Goal: Find specific page/section: Find specific page/section

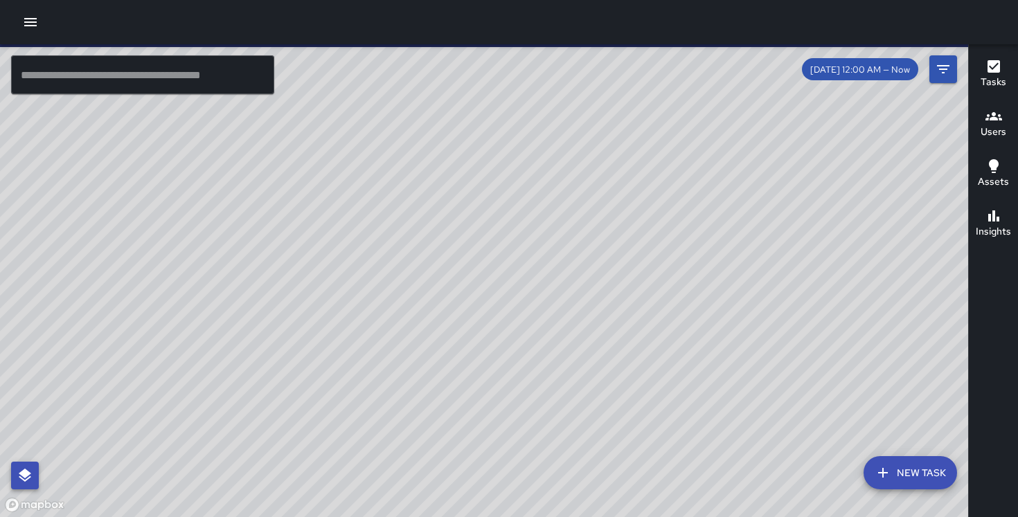
click at [34, 471] on button "button" at bounding box center [25, 476] width 28 height 28
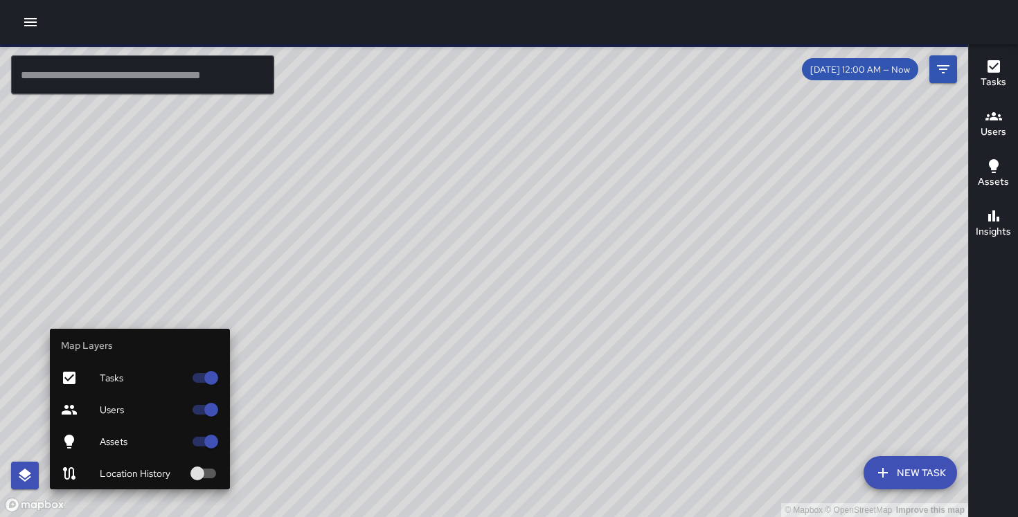
click at [94, 441] on div at bounding box center [80, 442] width 39 height 17
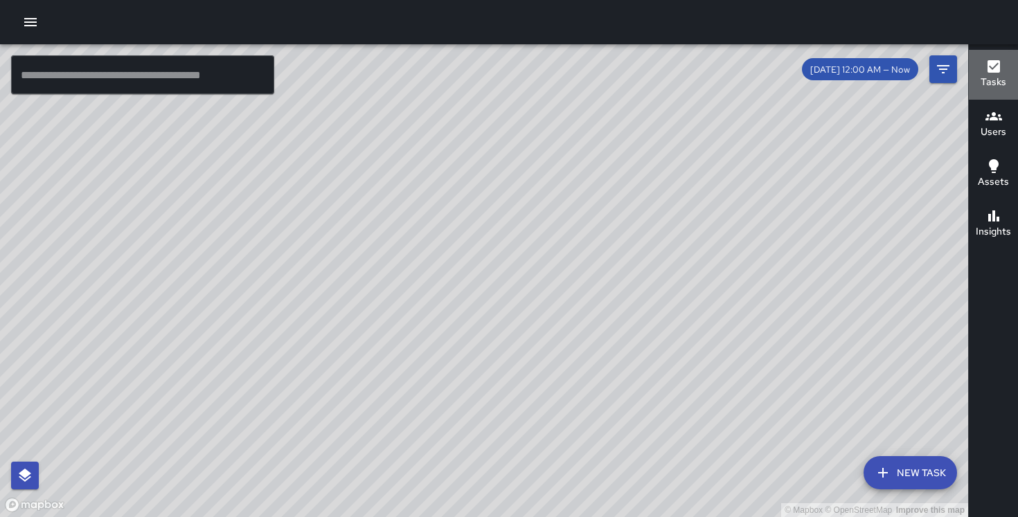
click at [1004, 65] on div "Tasks" at bounding box center [994, 74] width 26 height 32
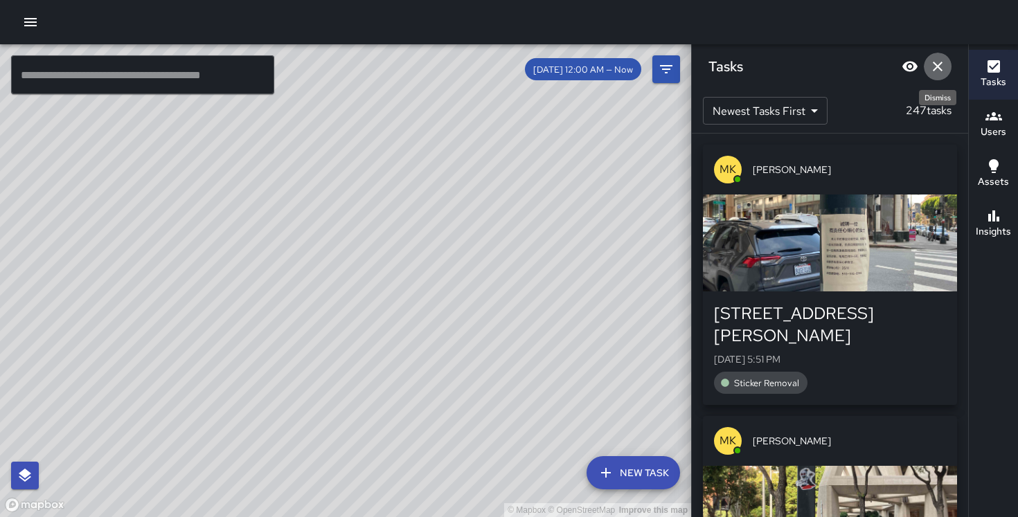
click at [934, 62] on icon "Dismiss" at bounding box center [938, 67] width 10 height 10
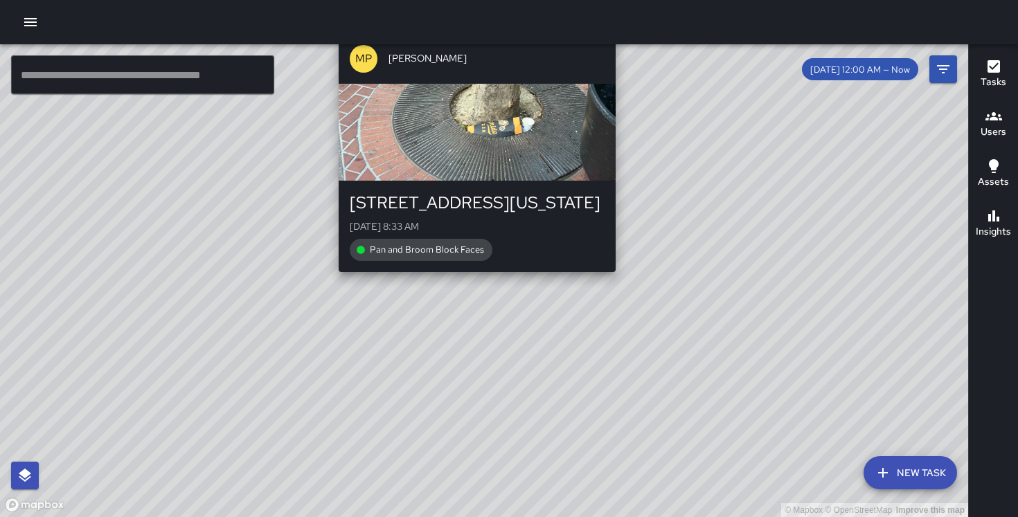
click at [471, 280] on div "© Mapbox © OpenStreetMap Improve this map MP [PERSON_NAME] [STREET_ADDRESS][GEO…" at bounding box center [484, 280] width 968 height 473
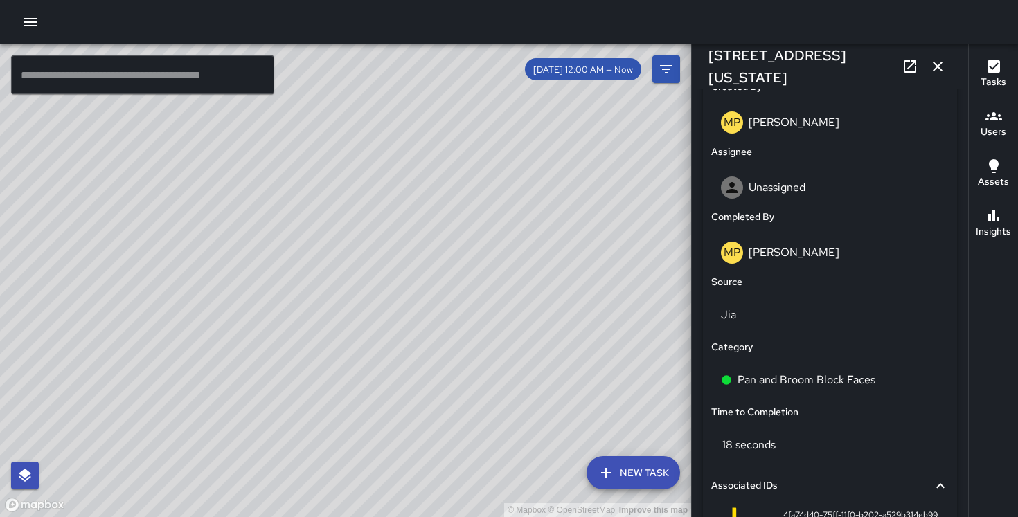
scroll to position [736, 0]
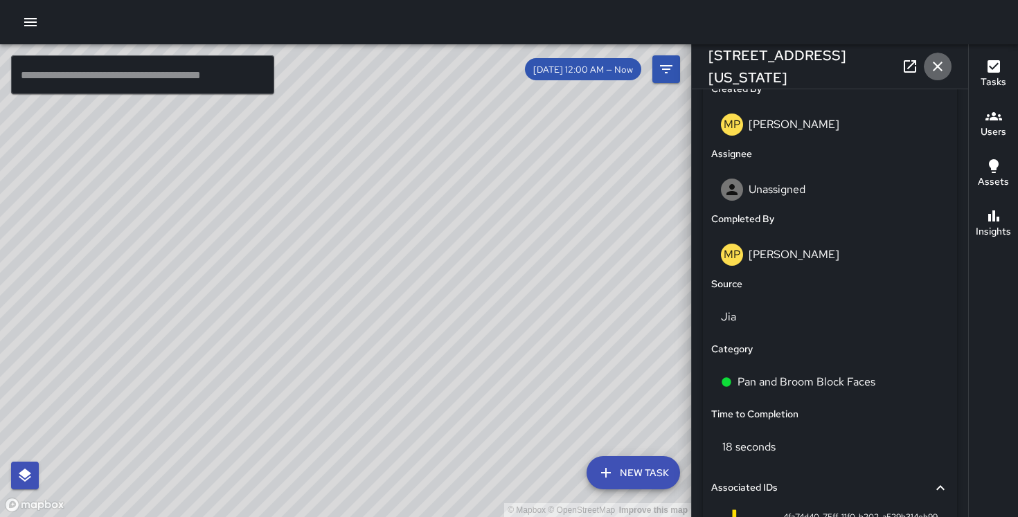
click at [935, 71] on icon "button" at bounding box center [938, 66] width 17 height 17
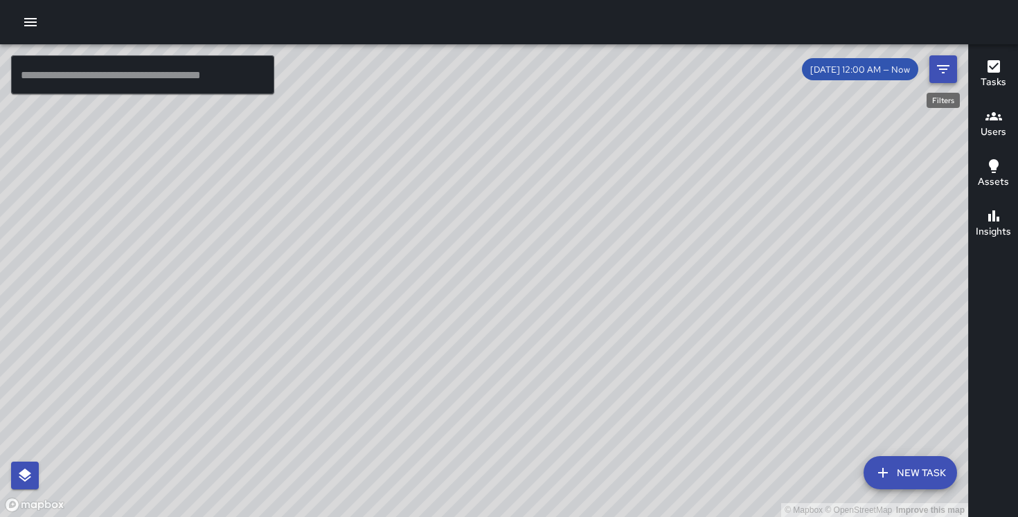
click at [950, 71] on icon "Filters" at bounding box center [943, 69] width 17 height 17
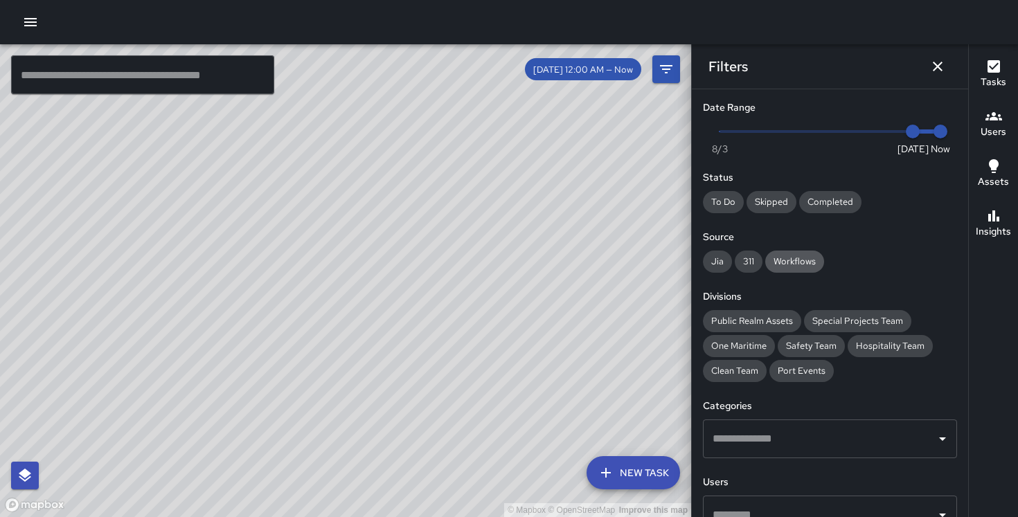
scroll to position [146, 0]
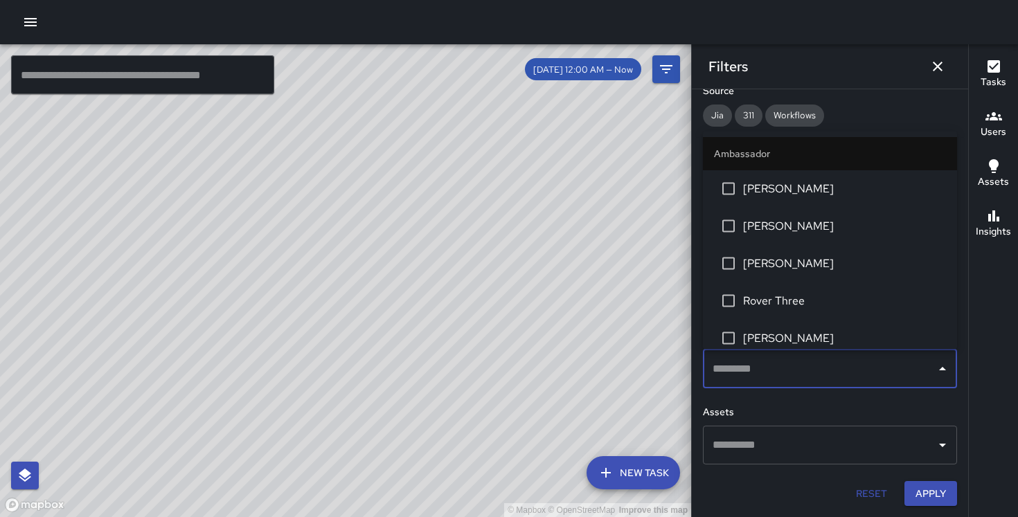
click at [778, 377] on input "text" at bounding box center [819, 369] width 221 height 26
type input "*"
click at [764, 264] on span "[PERSON_NAME]" at bounding box center [844, 264] width 203 height 17
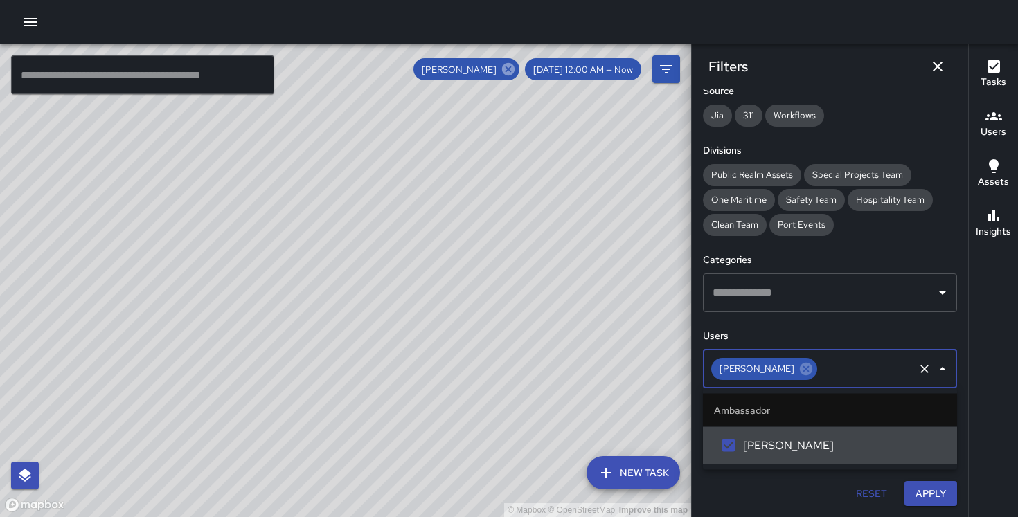
click at [516, 64] on icon at bounding box center [508, 69] width 15 height 15
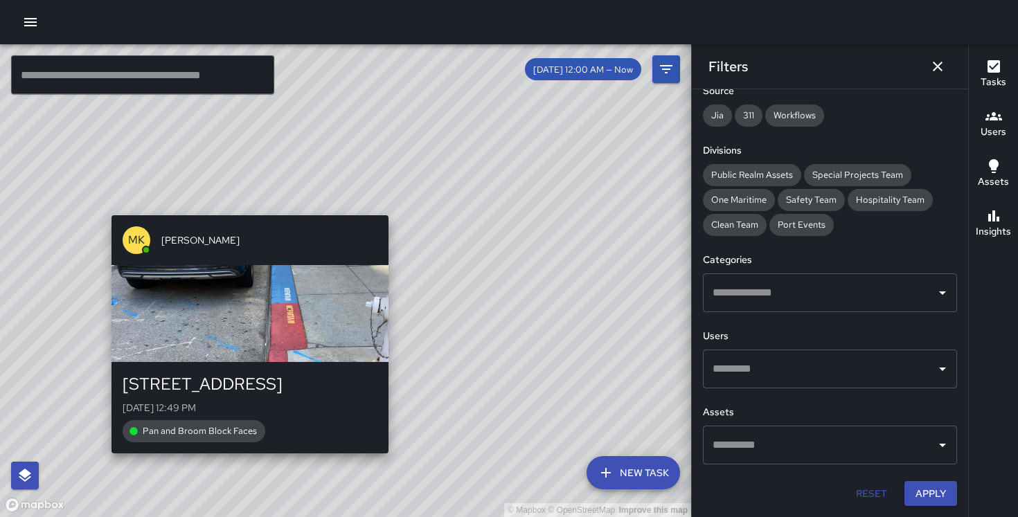
click at [105, 461] on div "© Mapbox © OpenStreetMap Improve this map MK [PERSON_NAME][GEOGRAPHIC_DATA][STR…" at bounding box center [345, 280] width 691 height 473
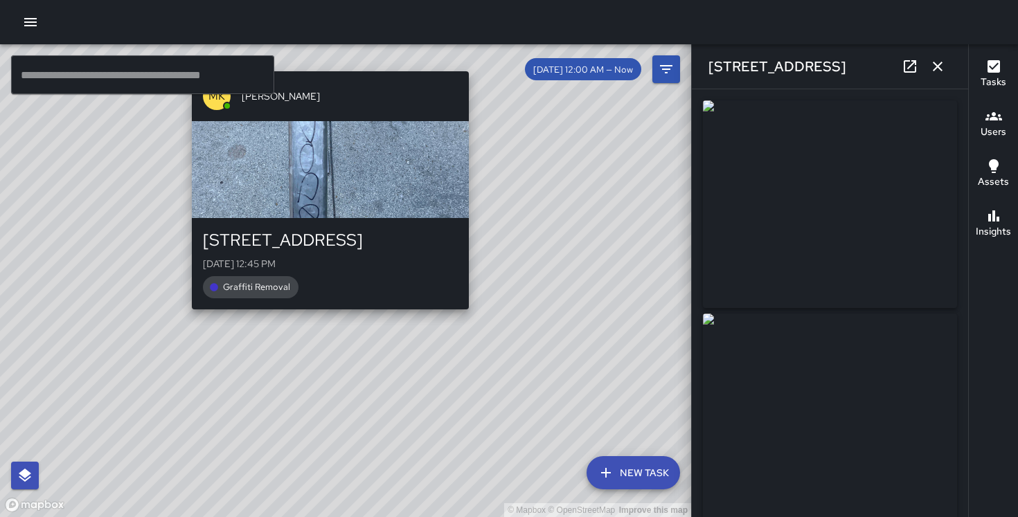
click at [329, 316] on div "© Mapbox © OpenStreetMap Improve this map MK [PERSON_NAME] [STREET_ADDRESS][DAT…" at bounding box center [345, 280] width 691 height 473
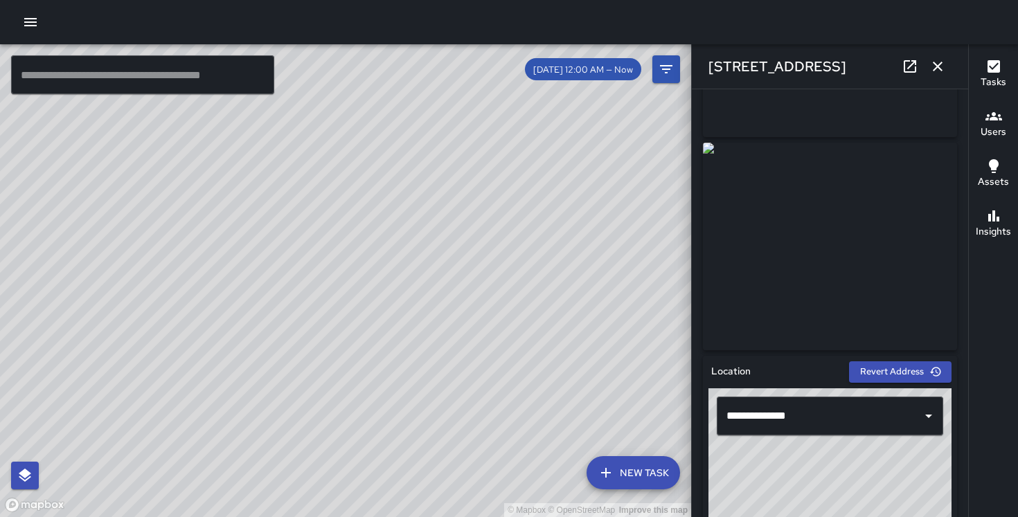
scroll to position [175, 0]
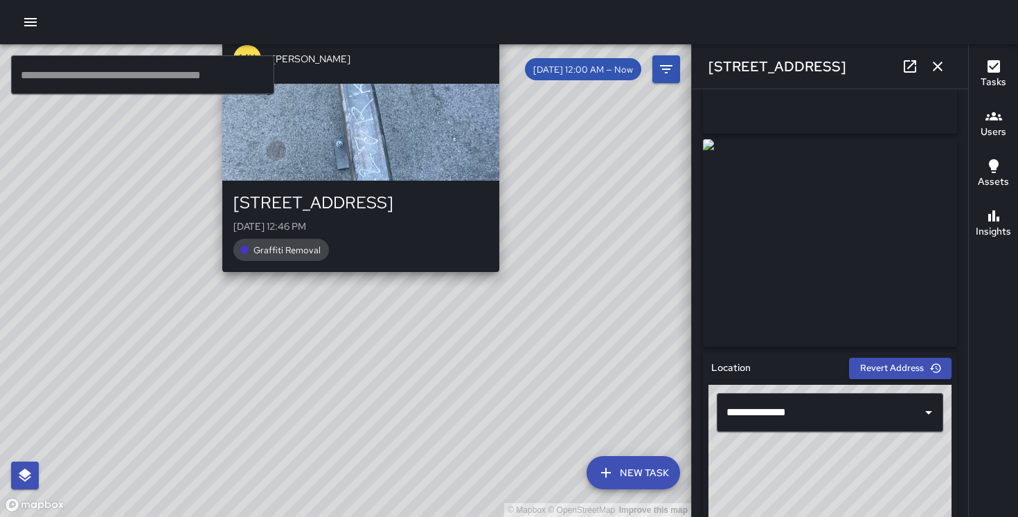
click at [357, 280] on div "© Mapbox © OpenStreetMap Improve this map MK [PERSON_NAME] [STREET_ADDRESS][DAT…" at bounding box center [345, 280] width 691 height 473
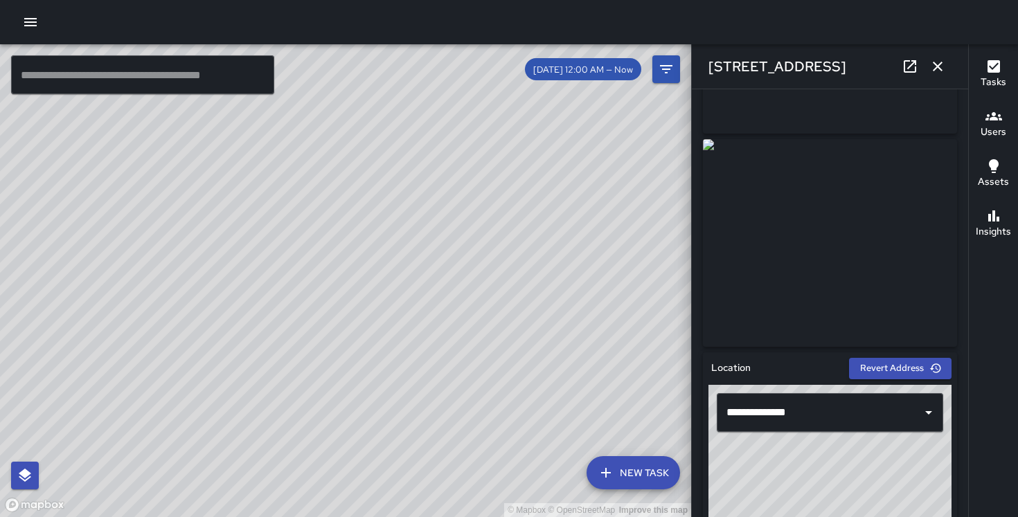
scroll to position [0, 0]
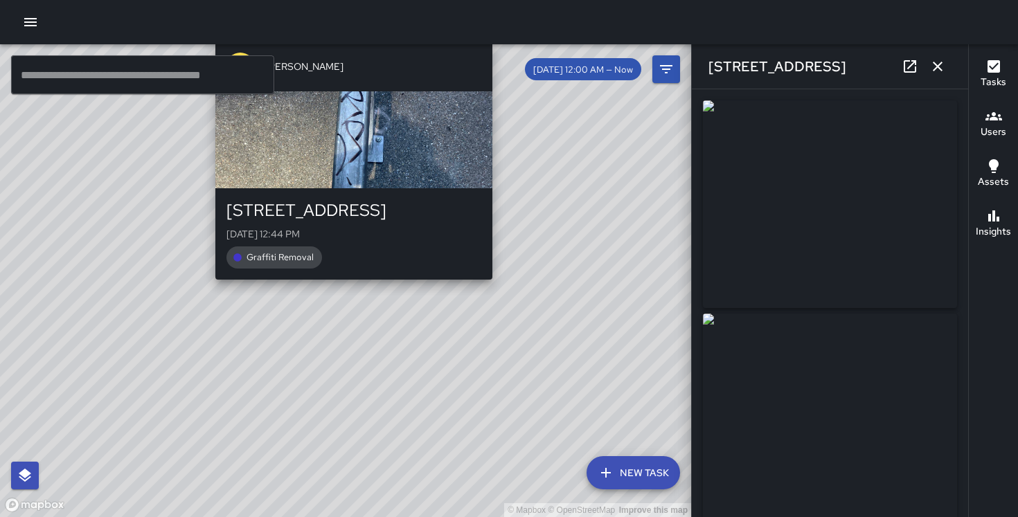
click at [348, 290] on div "© Mapbox © OpenStreetMap Improve this map MK [PERSON_NAME] [STREET_ADDRESS][DAT…" at bounding box center [345, 280] width 691 height 473
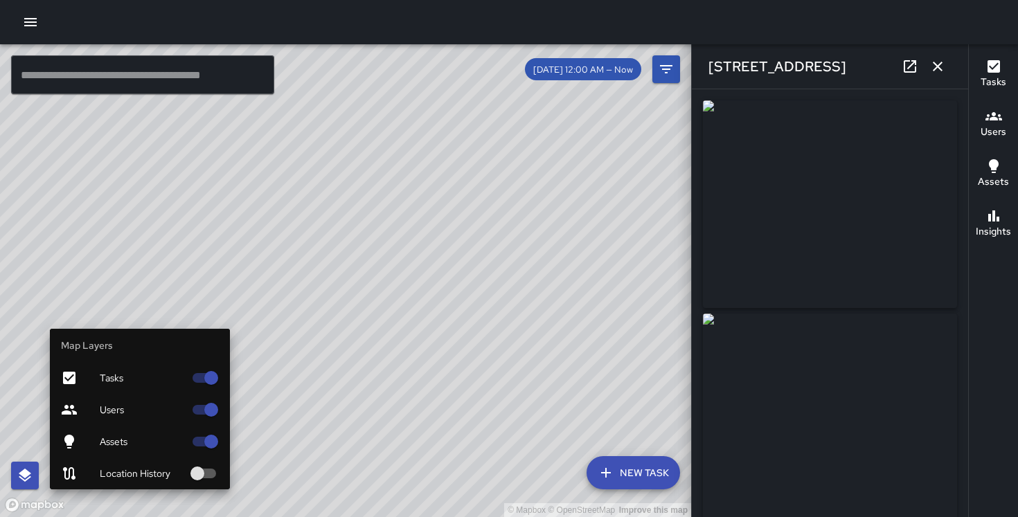
click at [130, 452] on div "Assets" at bounding box center [140, 442] width 180 height 32
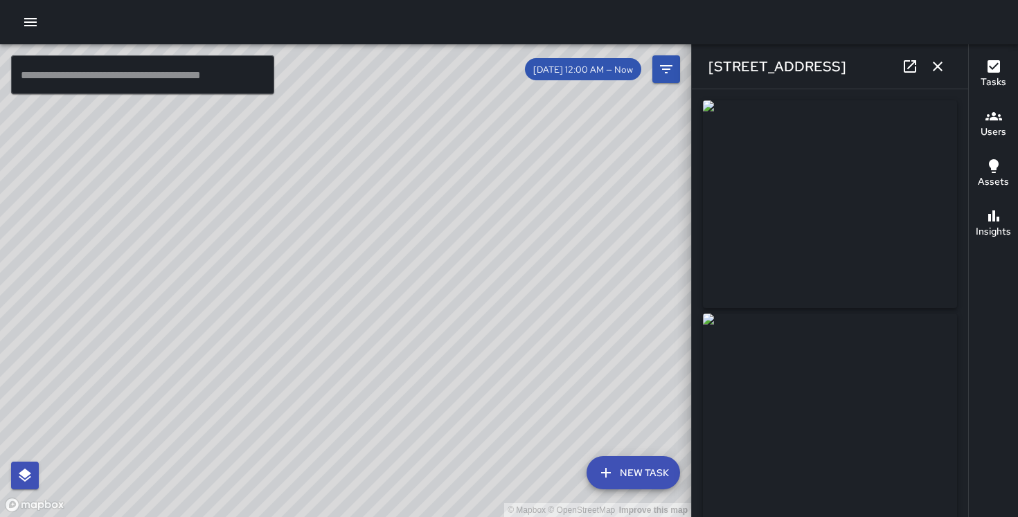
drag, startPoint x: 538, startPoint y: 221, endPoint x: 404, endPoint y: 211, distance: 134.8
click at [404, 211] on div "© Mapbox © OpenStreetMap Improve this map" at bounding box center [345, 280] width 691 height 473
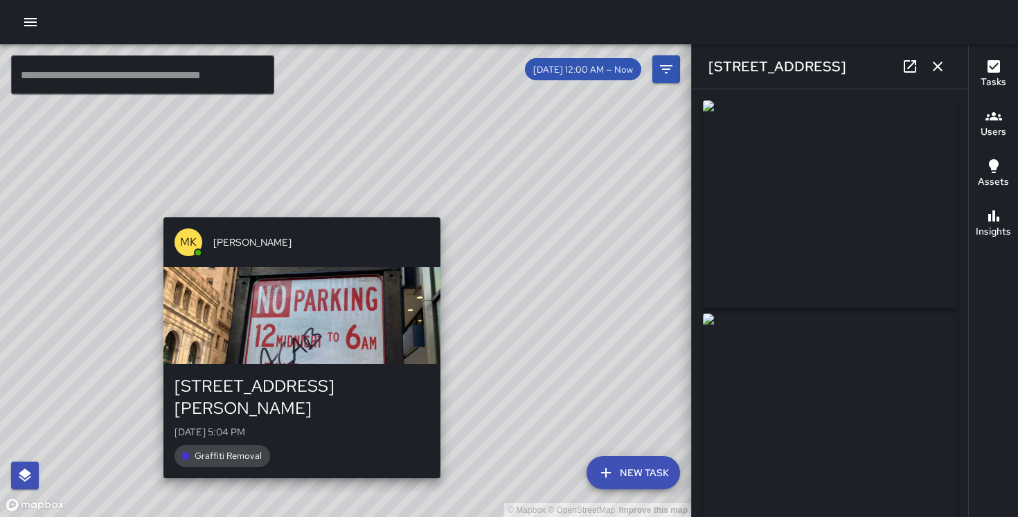
click at [445, 209] on div "© Mapbox © OpenStreetMap Improve this map MK [PERSON_NAME][GEOGRAPHIC_DATA][STR…" at bounding box center [345, 280] width 691 height 473
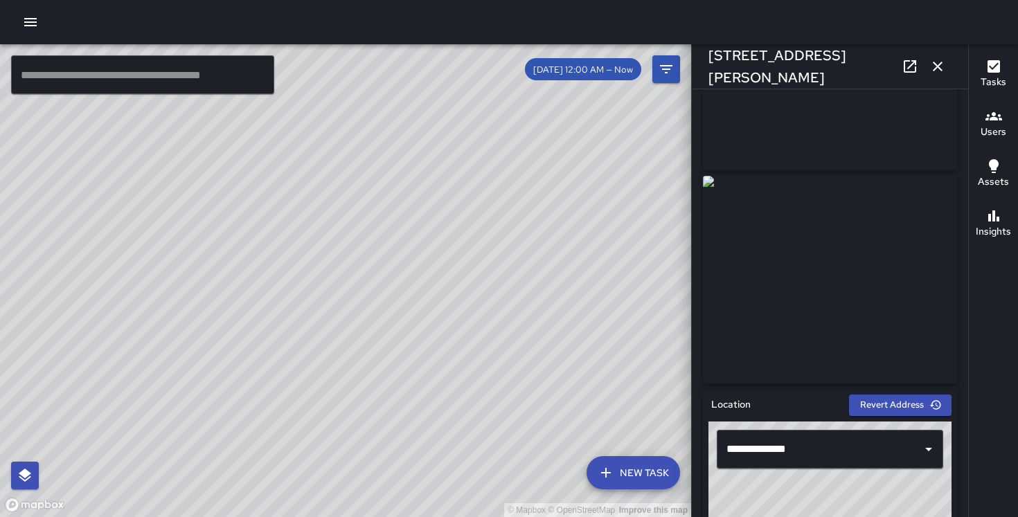
scroll to position [134, 0]
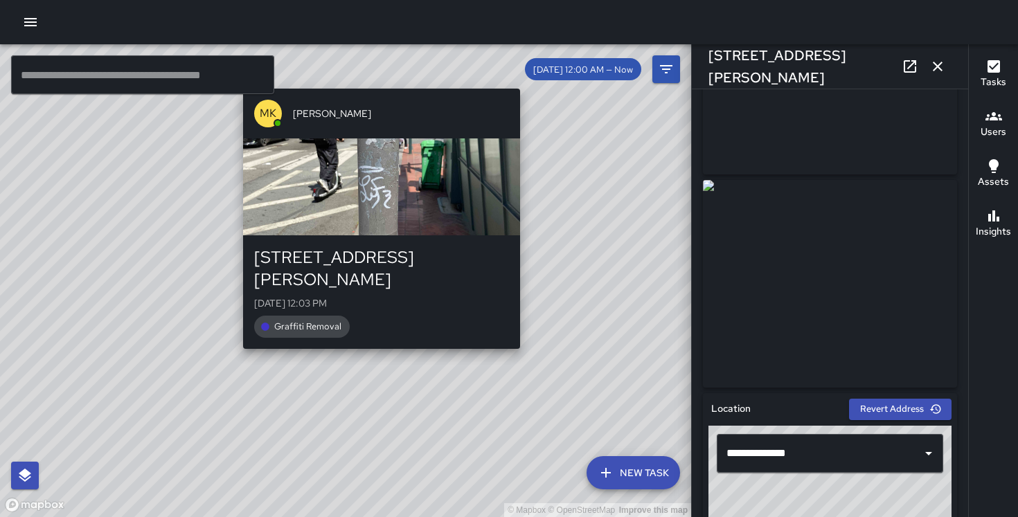
click at [380, 334] on div "© Mapbox © OpenStreetMap Improve this map MK [PERSON_NAME][GEOGRAPHIC_DATA][STR…" at bounding box center [345, 280] width 691 height 473
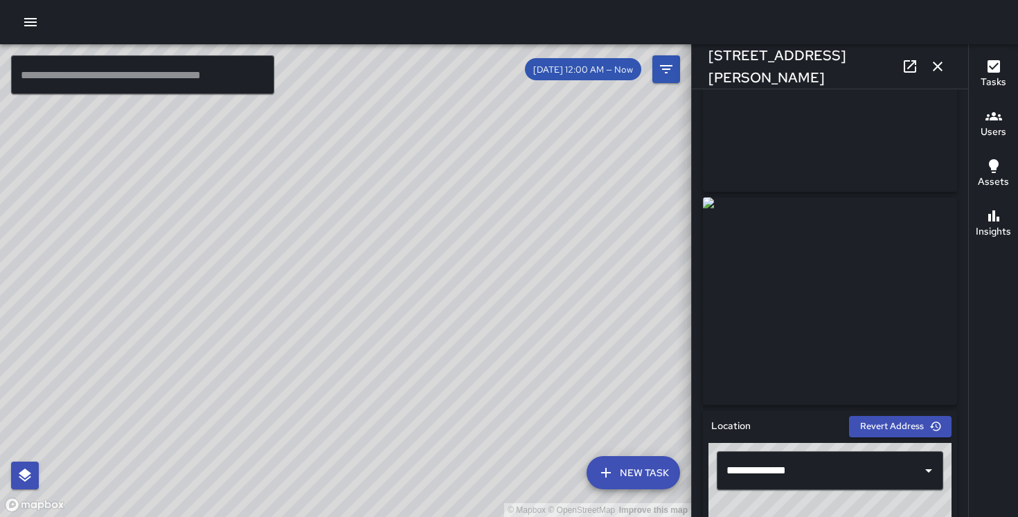
scroll to position [125, 0]
